Goal: Task Accomplishment & Management: Manage account settings

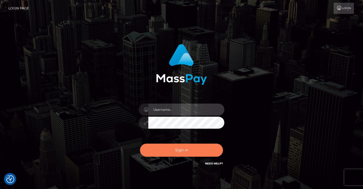
type input "[PERSON_NAME]"
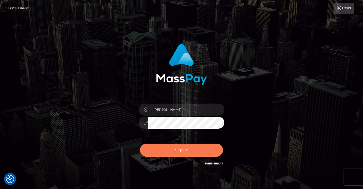
click at [182, 150] on button "Sign in" at bounding box center [181, 150] width 83 height 13
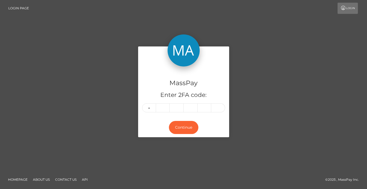
type input "5"
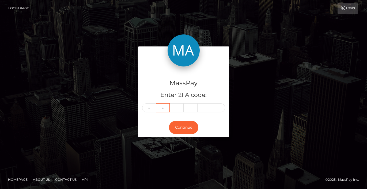
type input "1"
type input "2"
type input "4"
type input "8"
type input "2"
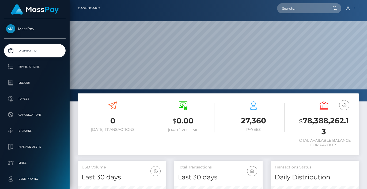
scroll to position [95, 89]
click at [296, 7] on input "text" at bounding box center [302, 8] width 50 height 10
paste input "356115078497447936"
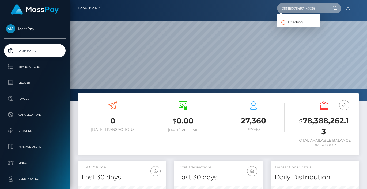
type input "356115078497447936"
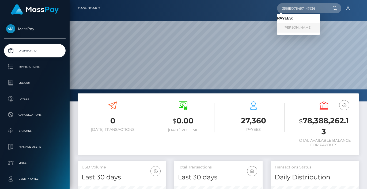
click at [307, 28] on link "PAVEL LOPUKHIN" at bounding box center [298, 28] width 43 height 10
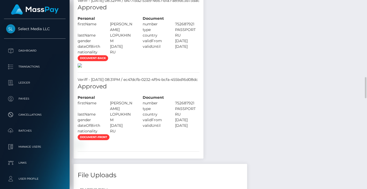
scroll to position [935, 0]
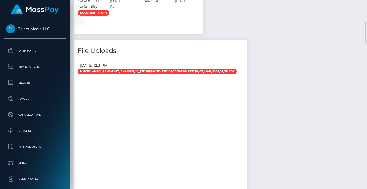
scroll to position [748, 0]
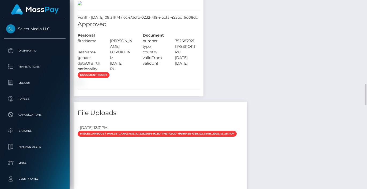
click at [82, 5] on img at bounding box center [80, 3] width 4 height 4
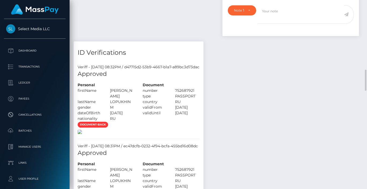
scroll to position [681, 0]
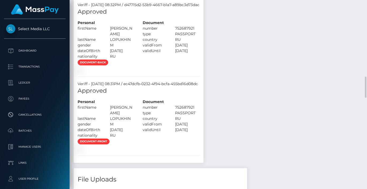
drag, startPoint x: 128, startPoint y: 70, endPoint x: 76, endPoint y: 49, distance: 55.8
click at [76, 49] on div "Personal firstName PAVEL" at bounding box center [106, 39] width 65 height 39
copy div "firstName PAVEL lastName LOPUKHIN gender M dateOfBirth 1997-01-29 nationality RU"
click at [121, 26] on div "Personal" at bounding box center [106, 23] width 65 height 6
drag, startPoint x: 154, startPoint y: 41, endPoint x: 215, endPoint y: 69, distance: 67.5
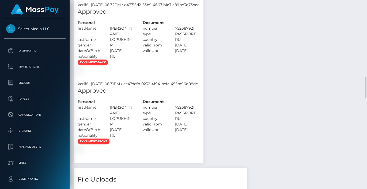
click at [204, 59] on div "Document number 752687921 type" at bounding box center [171, 39] width 65 height 39
copy div "Document number 752687921 type PASSPORT country RU validFrom 2015-12-22 validUn…"
drag, startPoint x: 221, startPoint y: 52, endPoint x: 224, endPoint y: 51, distance: 3.6
click at [203, 37] on div "PASSPORT" at bounding box center [187, 34] width 32 height 6
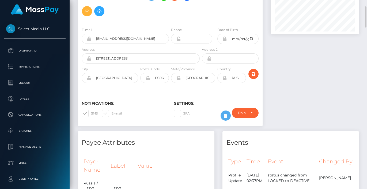
scroll to position [0, 0]
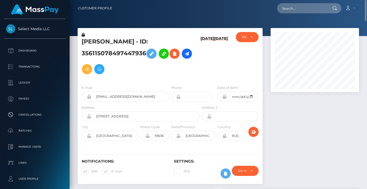
drag, startPoint x: 122, startPoint y: 37, endPoint x: 125, endPoint y: 40, distance: 3.8
click at [122, 37] on div "PAVEL LOPUKHIN - ID: 356115078497447936" at bounding box center [139, 56] width 123 height 49
click at [125, 40] on h5 "PAVEL LOPUKHIN - ID: 356115078497447936" at bounding box center [139, 57] width 115 height 39
copy h5 "LOPUKHIN"
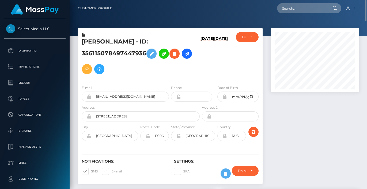
click at [254, 32] on div "PAVEL LOPUKHIN - ID: 356115078497447936 03/02/25 03/02/25 DEACTIVE" at bounding box center [170, 54] width 185 height 53
click at [256, 36] on div "DEACTIVE" at bounding box center [247, 37] width 23 height 10
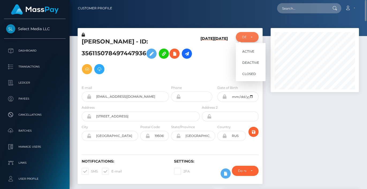
scroll to position [64, 89]
click at [248, 74] on span "CLOSED" at bounding box center [249, 74] width 14 height 5
select select "CLOSED"
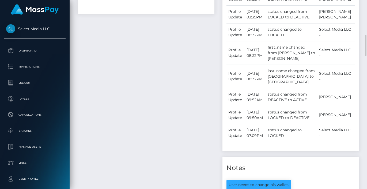
scroll to position [187, 0]
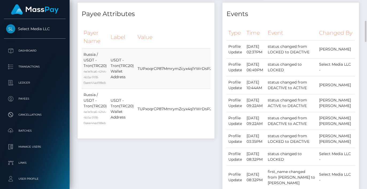
click at [183, 74] on td "TUPxoqrCP87MmrymZcyx4q1YWrDsPZHwfj" at bounding box center [179, 69] width 87 height 40
copy td "TUPxoqrCP87MmrymZcyx4q1YWrDsPZHwfj"
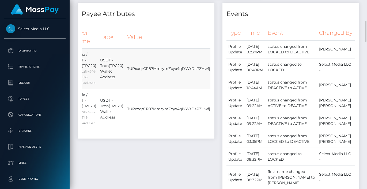
drag, startPoint x: 110, startPoint y: 62, endPoint x: 208, endPoint y: 68, distance: 97.5
click at [208, 68] on tr "Russia / USDT - Tron(TRC20) 4e1e9ca6-4244-4b5a-91f8-0aee44ad98eb USDT - Tron(TR…" at bounding box center [141, 69] width 141 height 40
copy tr "USDT - Tron(TRC20) Wallet Address TUPxoqrCP87MmrymZcyx4q1YWrDsPZHwfj"
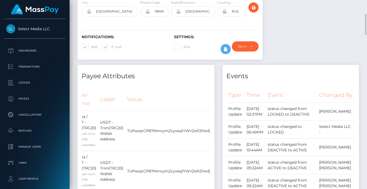
scroll to position [0, 0]
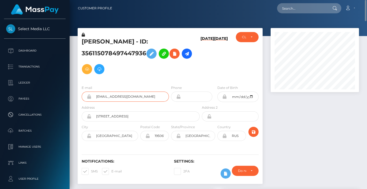
drag, startPoint x: 144, startPoint y: 97, endPoint x: 80, endPoint y: 96, distance: 64.5
click at [80, 96] on div "E-mail ulickaaalisa@gmail.com" at bounding box center [124, 95] width 92 height 20
drag, startPoint x: 154, startPoint y: 119, endPoint x: 79, endPoint y: 116, distance: 74.9
click at [79, 116] on div "Address Екатенинский проспект 2, 1490" at bounding box center [139, 115] width 123 height 20
drag, startPoint x: 133, startPoint y: 135, endPoint x: 73, endPoint y: 134, distance: 60.2
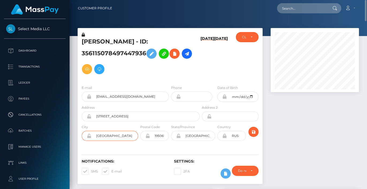
drag, startPoint x: 187, startPoint y: 135, endPoint x: 246, endPoint y: 129, distance: 59.7
click at [246, 129] on div "City Санкт Петербург Postal Code 195067" at bounding box center [170, 134] width 185 height 20
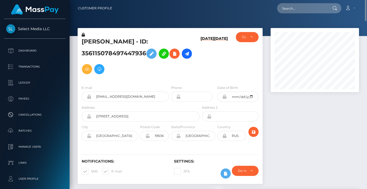
click at [217, 63] on h6 "03/02/25" at bounding box center [221, 57] width 14 height 43
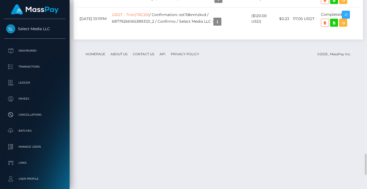
scroll to position [1367, 0]
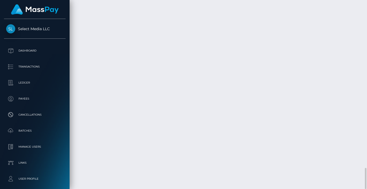
scroll to position [64, 89]
drag, startPoint x: 181, startPoint y: 109, endPoint x: 188, endPoint y: 112, distance: 7.8
drag, startPoint x: 201, startPoint y: 117, endPoint x: 172, endPoint y: 110, distance: 29.4
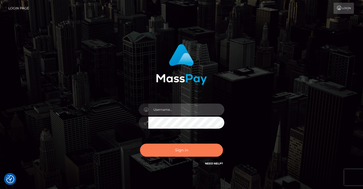
type input "vlad"
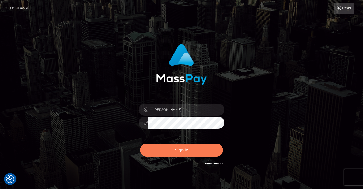
click at [170, 156] on button "Sign in" at bounding box center [181, 150] width 83 height 13
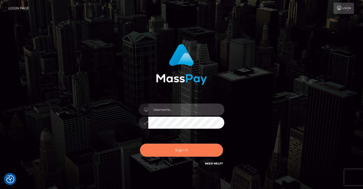
type input "[PERSON_NAME]"
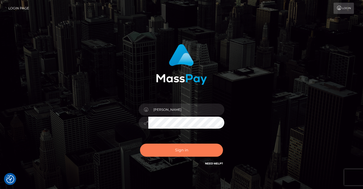
click at [171, 144] on button "Sign in" at bounding box center [181, 150] width 83 height 13
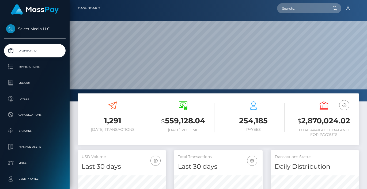
scroll to position [95, 89]
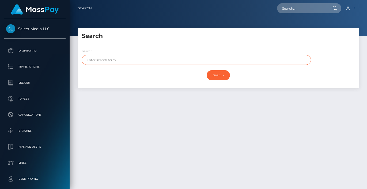
click at [111, 61] on input "text" at bounding box center [196, 60] width 229 height 10
paste input "LOPUKHIN"
type input "LOPUKHIN"
click at [206, 70] on input "Search" at bounding box center [217, 75] width 23 height 10
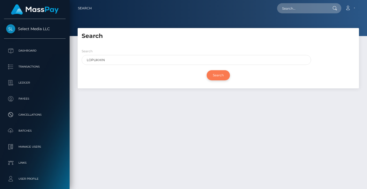
click at [224, 74] on input "Search" at bounding box center [217, 75] width 23 height 10
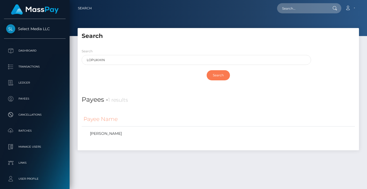
scroll to position [14, 0]
